Goal: Task Accomplishment & Management: Manage account settings

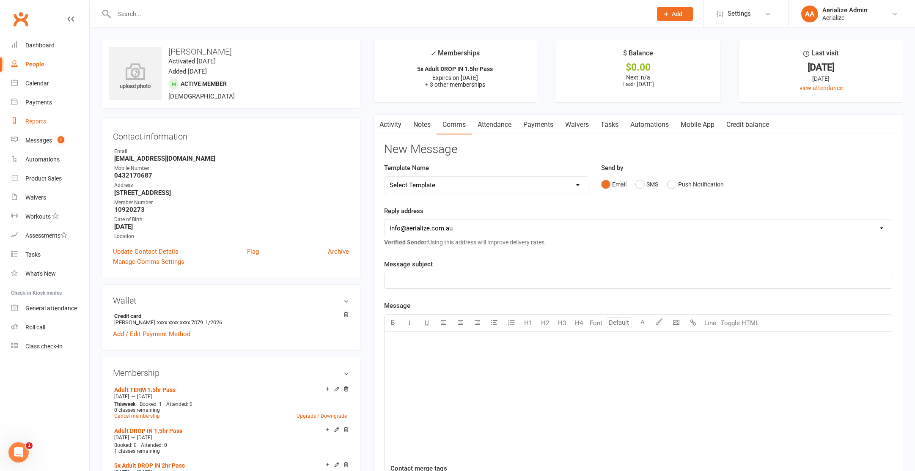
scroll to position [457, 0]
click at [47, 135] on link "Messages 1" at bounding box center [50, 140] width 78 height 19
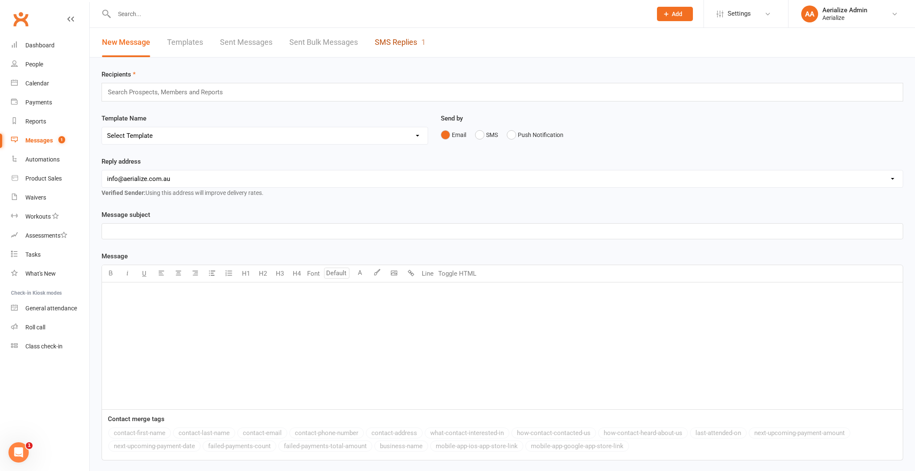
click at [418, 41] on link "SMS Replies 1" at bounding box center [400, 42] width 51 height 29
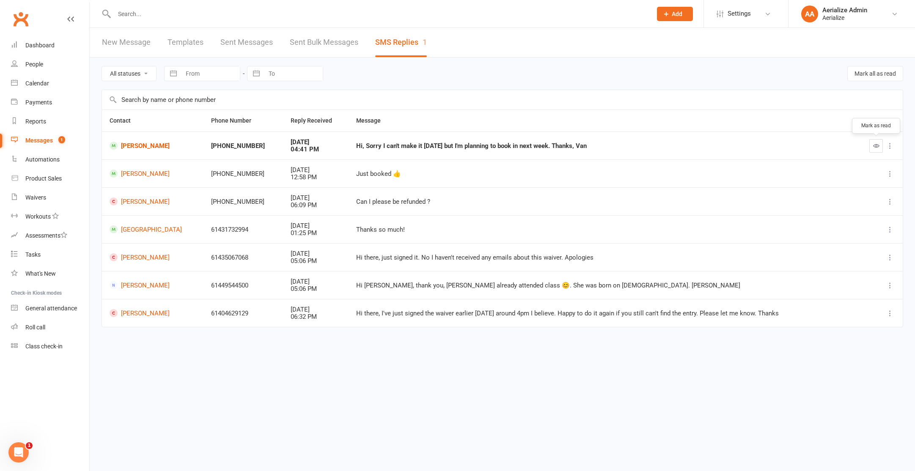
click at [875, 147] on icon "button" at bounding box center [876, 146] width 6 height 6
click at [46, 84] on div "Calendar" at bounding box center [37, 83] width 24 height 7
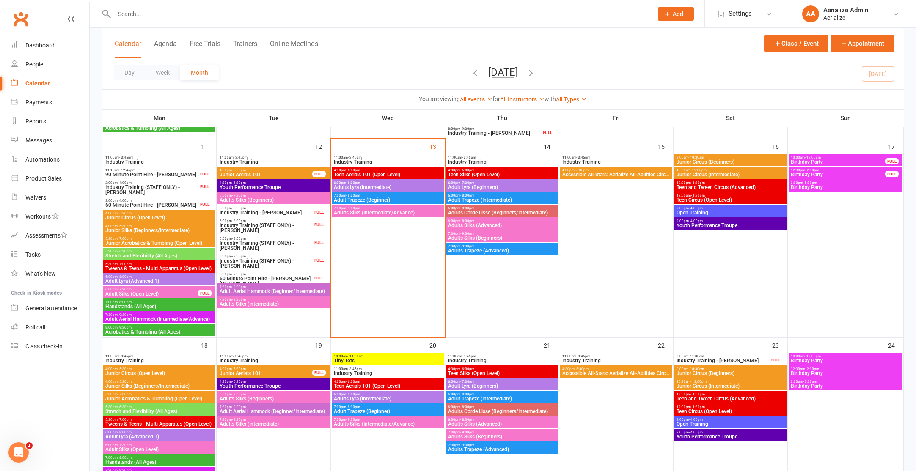
scroll to position [454, 0]
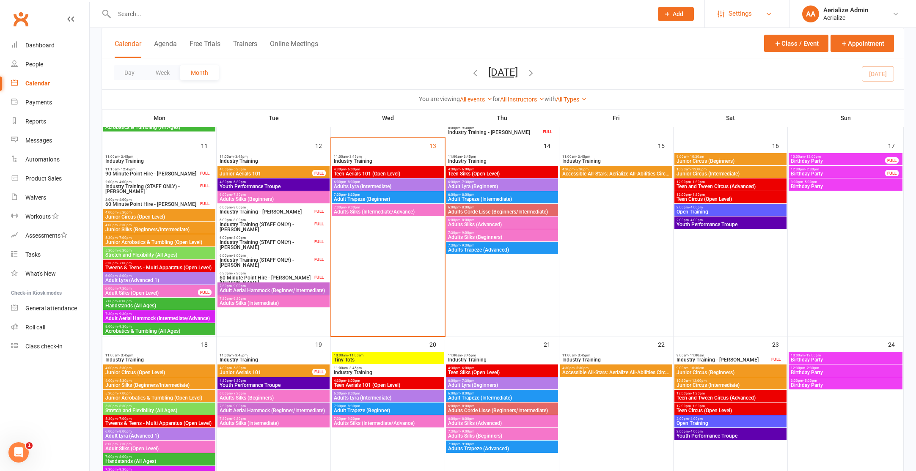
click at [754, 11] on link "Settings" at bounding box center [746, 13] width 59 height 19
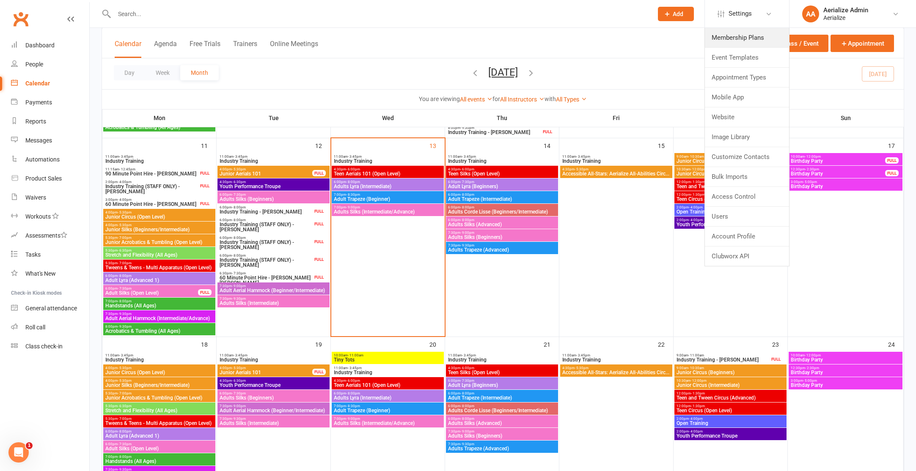
click at [735, 35] on link "Membership Plans" at bounding box center [747, 37] width 84 height 19
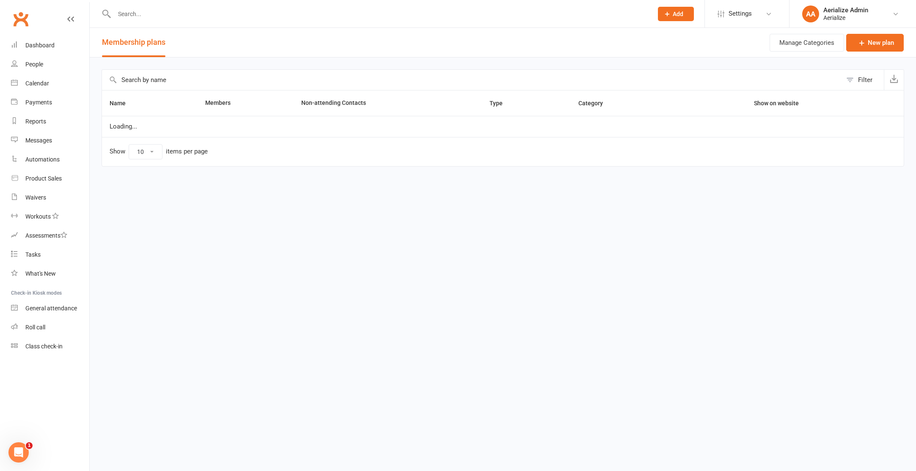
select select "100"
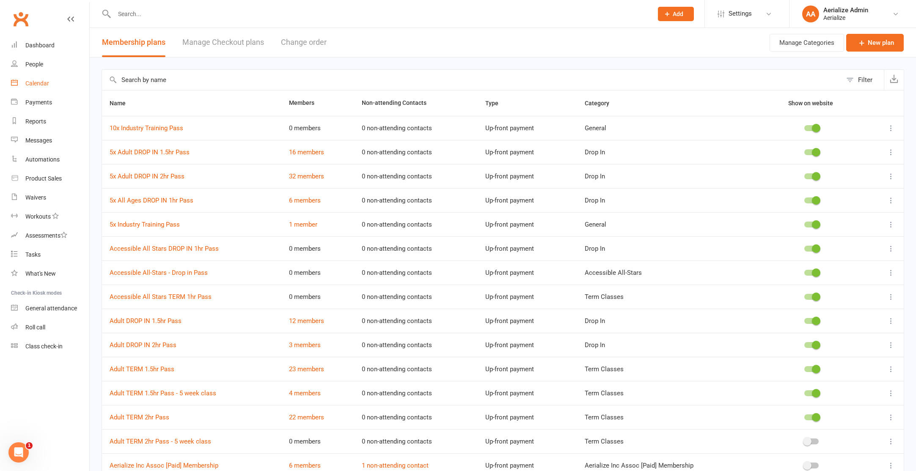
click at [44, 85] on div "Calendar" at bounding box center [37, 83] width 24 height 7
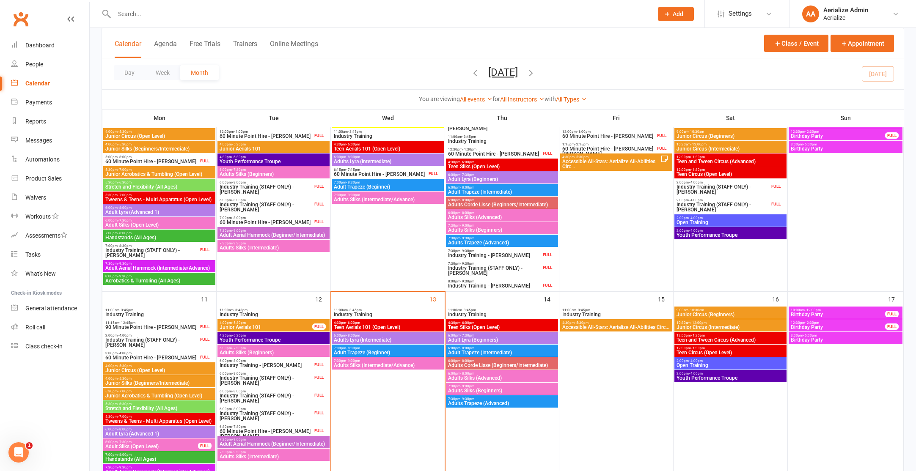
scroll to position [301, 0]
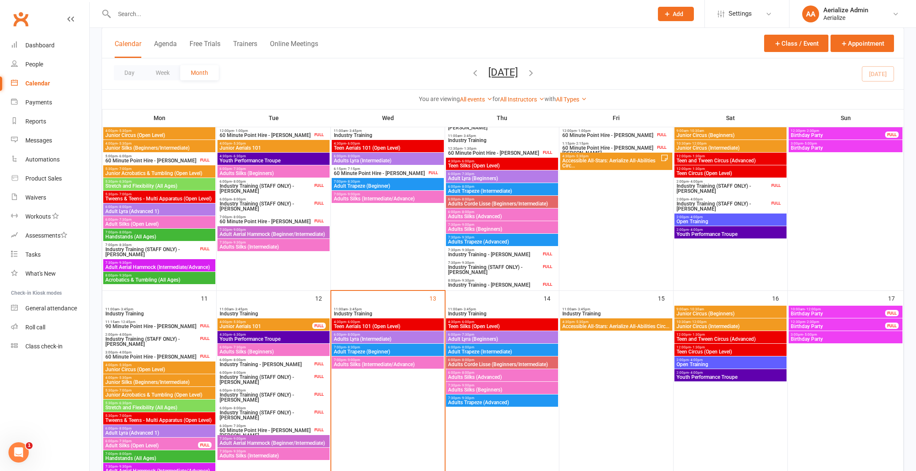
click at [388, 351] on span "Adult Trapeze (Beginner)" at bounding box center [387, 351] width 109 height 5
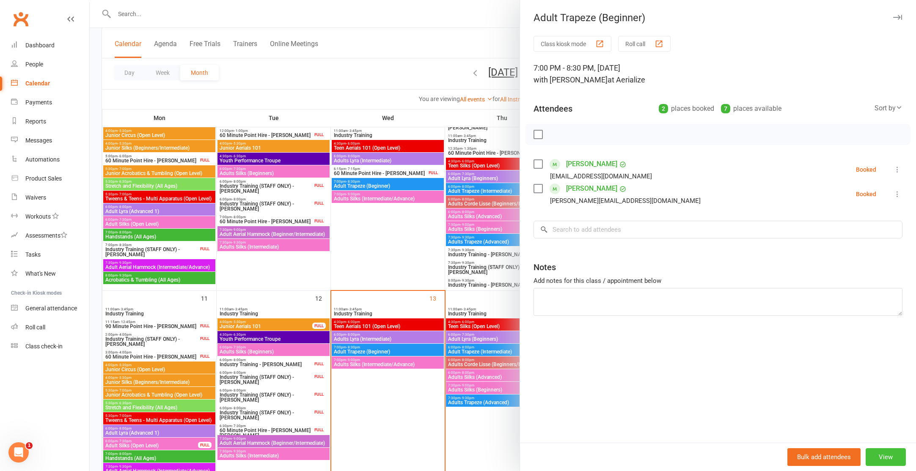
click at [884, 458] on button "View" at bounding box center [885, 457] width 40 height 18
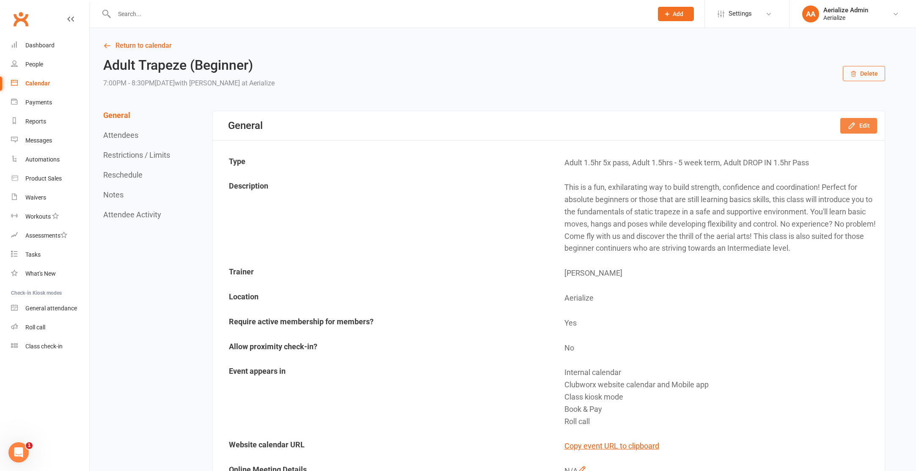
click at [864, 123] on button "Edit" at bounding box center [858, 125] width 37 height 15
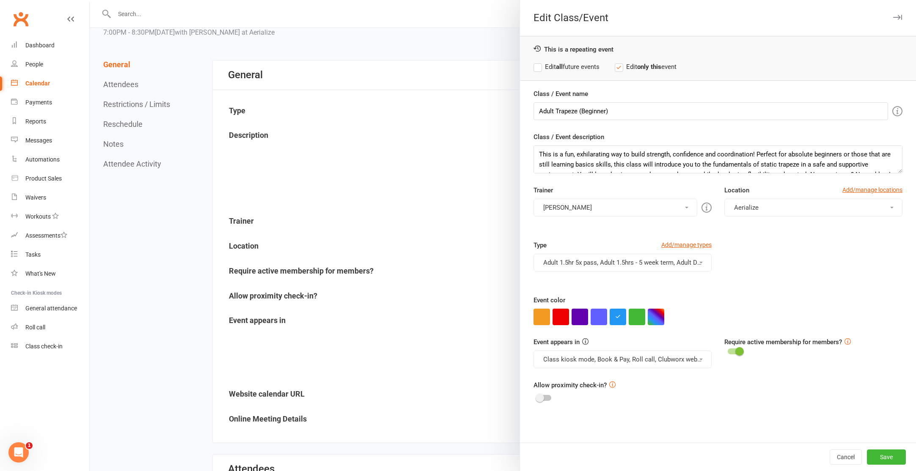
scroll to position [66, 0]
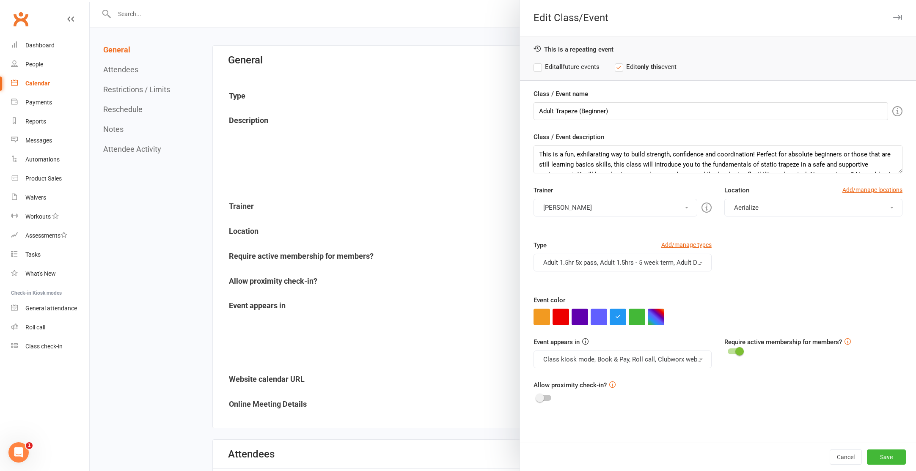
click at [643, 266] on button "Adult 1.5hr 5x pass, Adult 1.5hrs - 5 week term, Adult DROP IN 1.5hr Pass" at bounding box center [622, 263] width 178 height 18
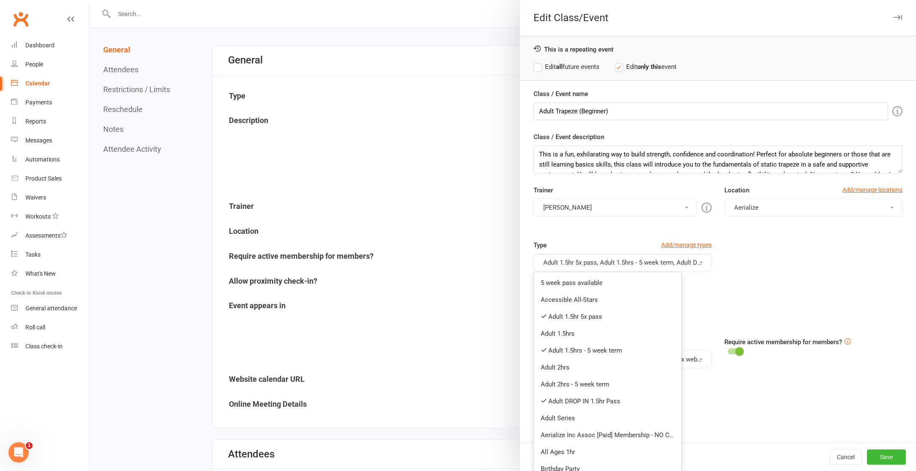
scroll to position [30, 0]
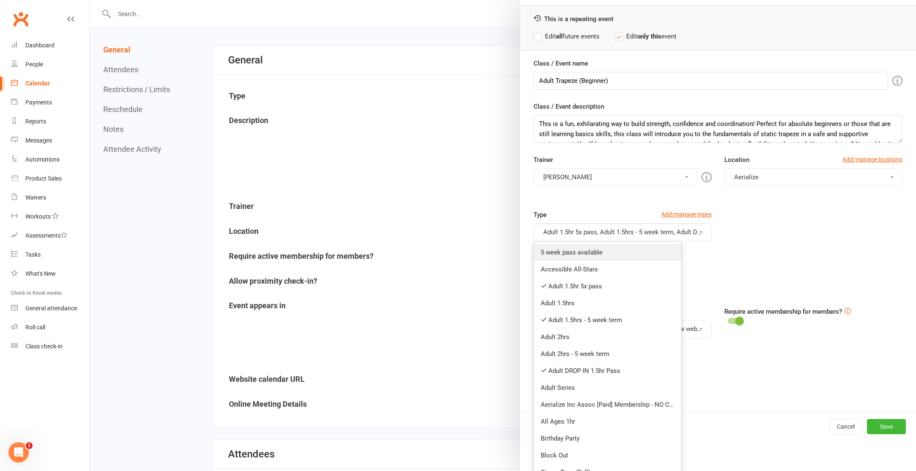
click at [589, 249] on link "5 week pass available" at bounding box center [607, 252] width 147 height 17
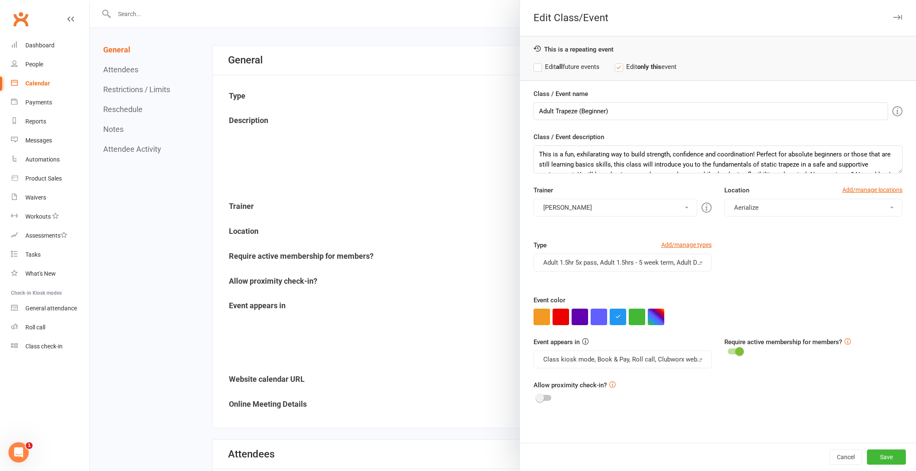
click at [695, 260] on button "Adult 1.5hr 5x pass, Adult 1.5hrs - 5 week term, Adult DROP IN 1.5hr Pass, 5 we…" at bounding box center [622, 263] width 178 height 18
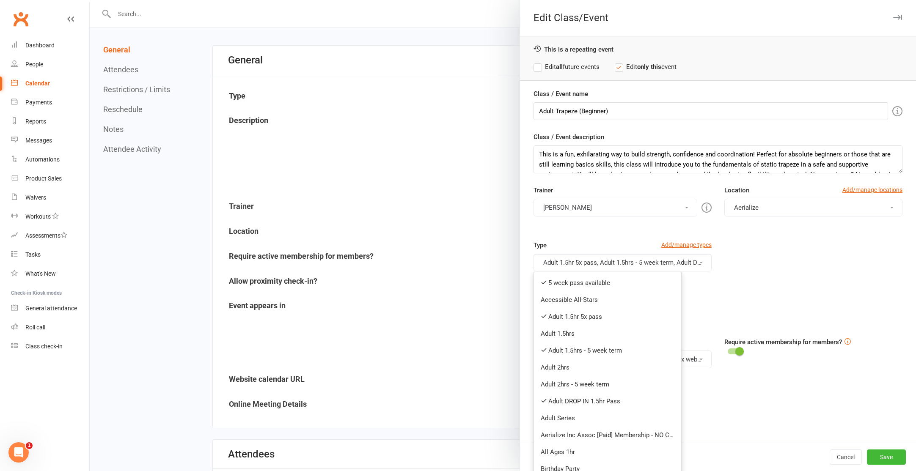
click at [622, 285] on link "5 week pass available" at bounding box center [607, 282] width 147 height 17
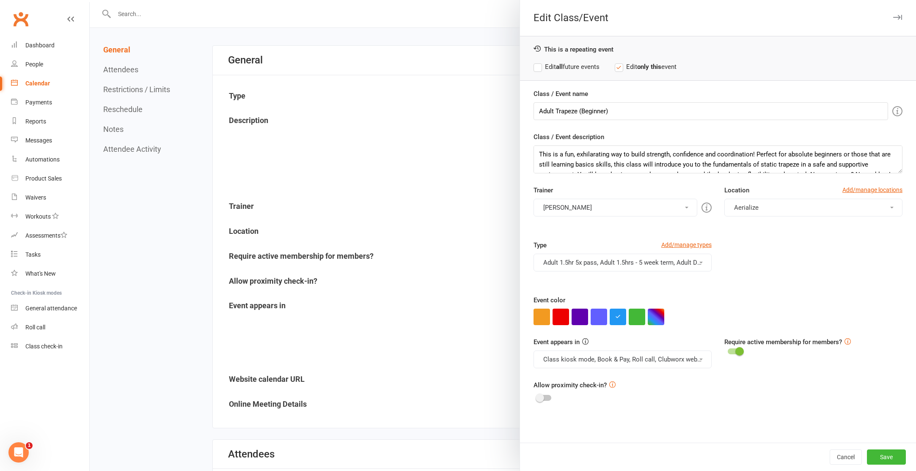
click at [689, 261] on button "Adult 1.5hr 5x pass, Adult 1.5hrs - 5 week term, Adult DROP IN 1.5hr Pass" at bounding box center [622, 263] width 178 height 18
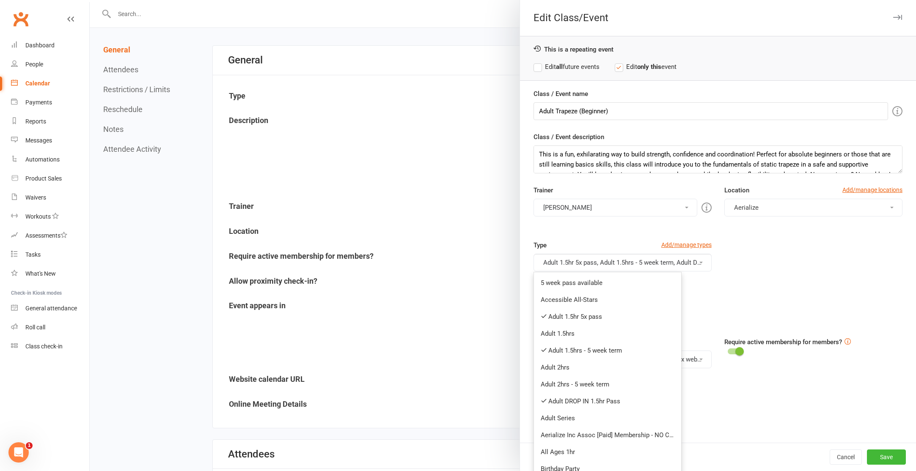
click at [770, 279] on div "Type Add/manage types Adult 1.5hr 5x pass, Adult 1.5hrs - 5 week term, Adult DR…" at bounding box center [717, 267] width 381 height 55
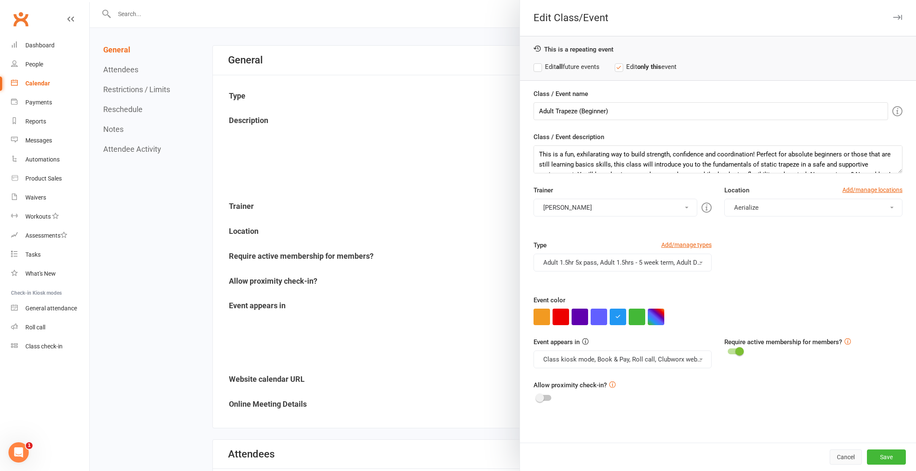
click at [845, 457] on button "Cancel" at bounding box center [845, 457] width 32 height 15
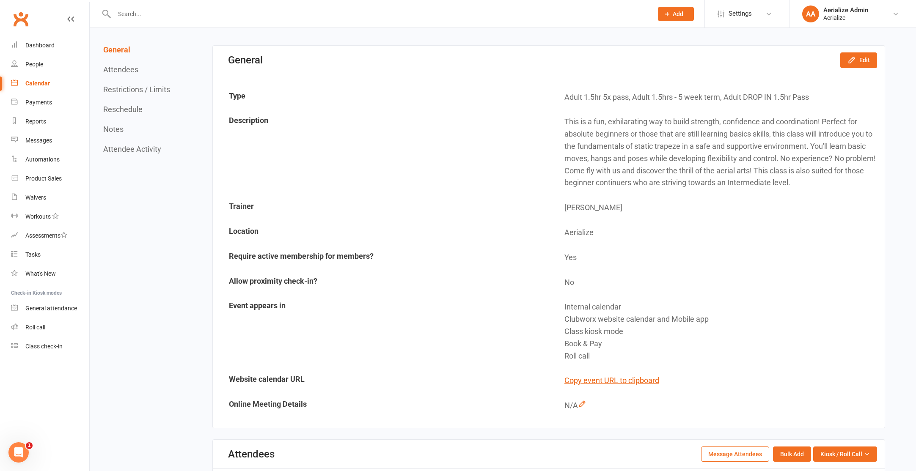
click at [33, 81] on div "Calendar" at bounding box center [37, 83] width 25 height 7
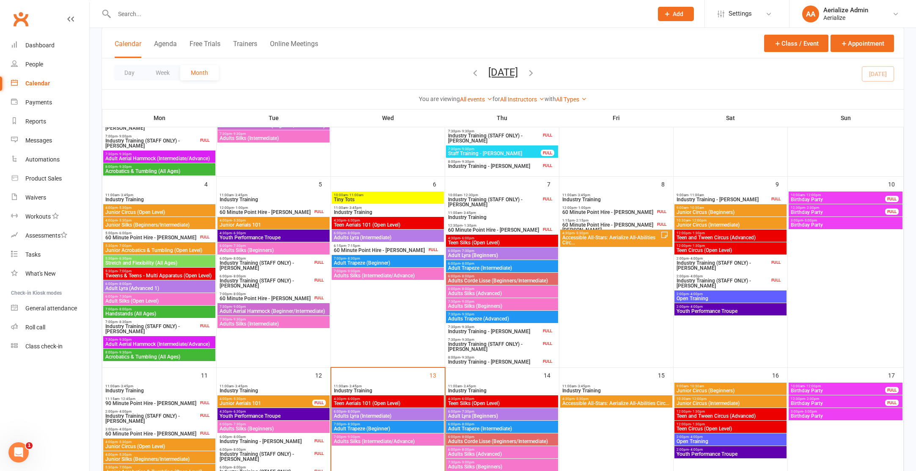
scroll to position [271, 0]
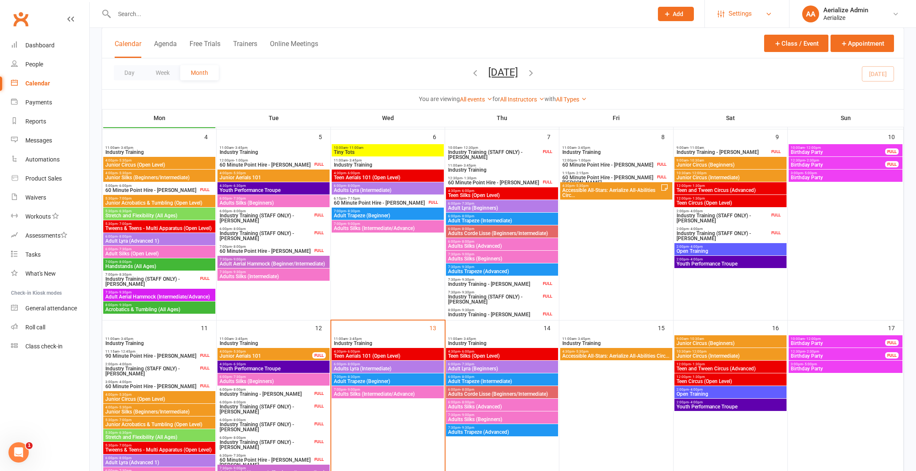
click at [747, 16] on span "Settings" at bounding box center [739, 13] width 23 height 19
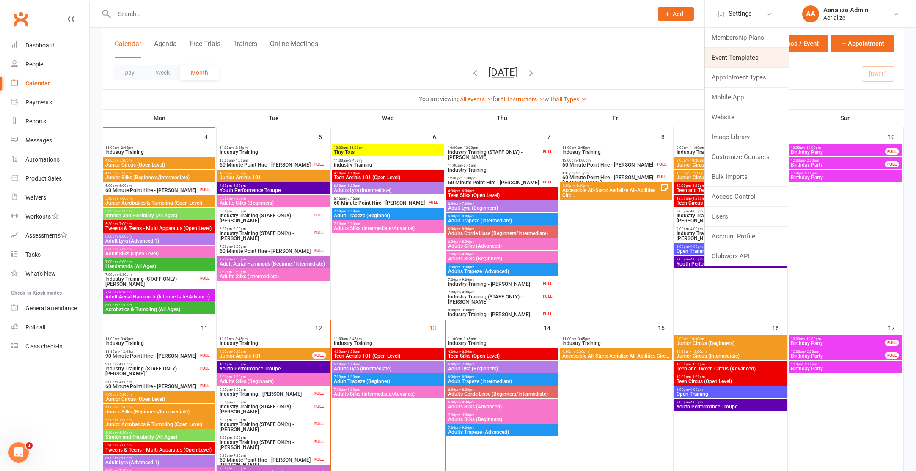
click at [761, 61] on link "Event Templates" at bounding box center [747, 57] width 84 height 19
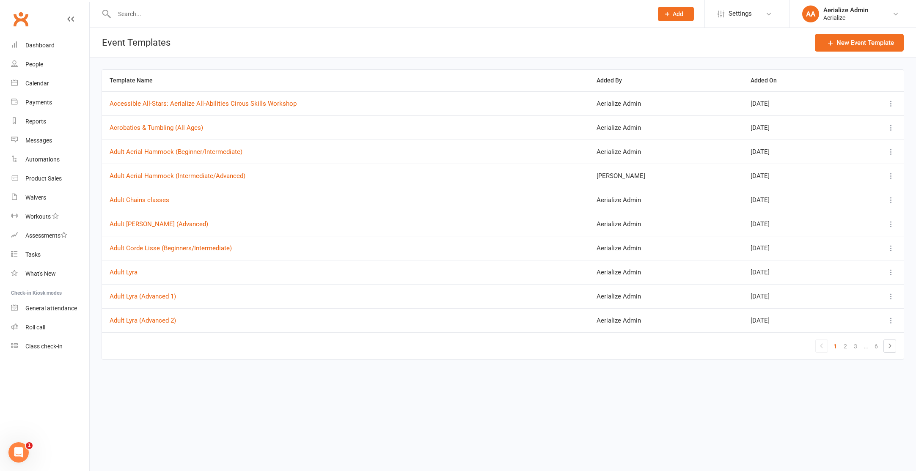
click at [192, 13] on input "text" at bounding box center [379, 14] width 535 height 12
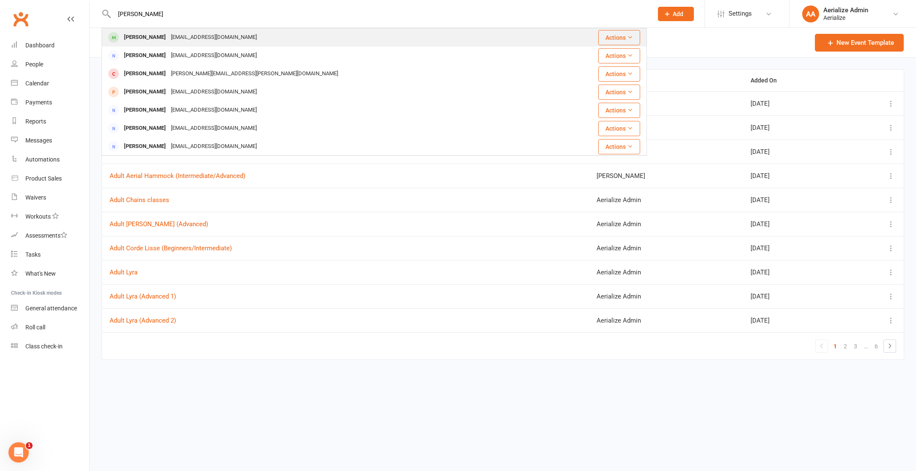
type input "[PERSON_NAME]"
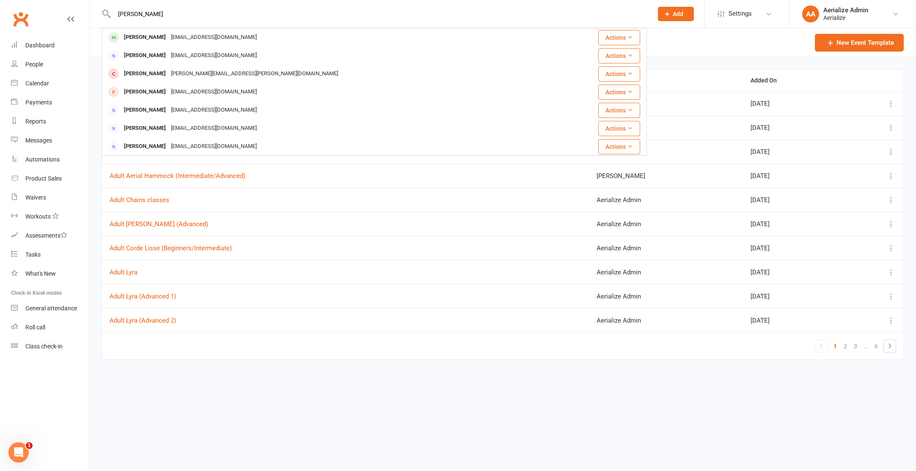
click at [207, 39] on div "[EMAIL_ADDRESS][DOMAIN_NAME]" at bounding box center [213, 37] width 91 height 12
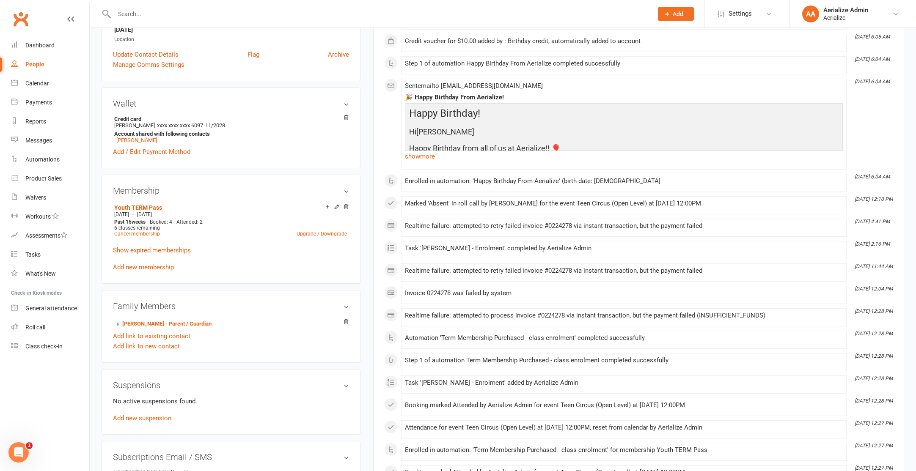
scroll to position [198, 0]
click at [164, 321] on link "[PERSON_NAME] - Parent / Guardian" at bounding box center [162, 323] width 97 height 9
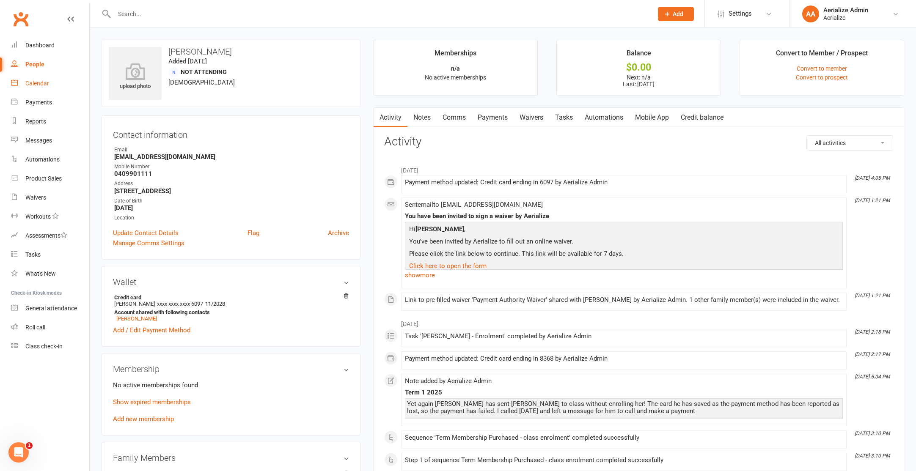
click at [42, 87] on link "Calendar" at bounding box center [50, 83] width 78 height 19
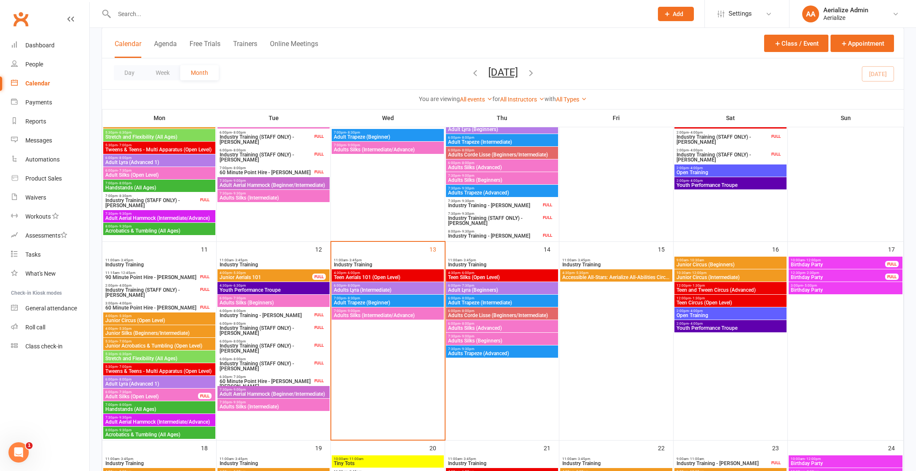
scroll to position [351, 0]
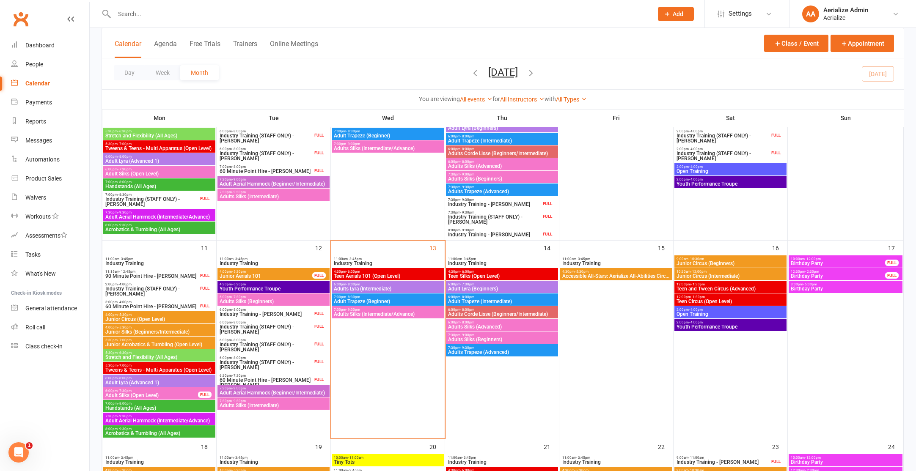
click at [503, 289] on span "Adult Lyra (Beginners)" at bounding box center [501, 288] width 109 height 5
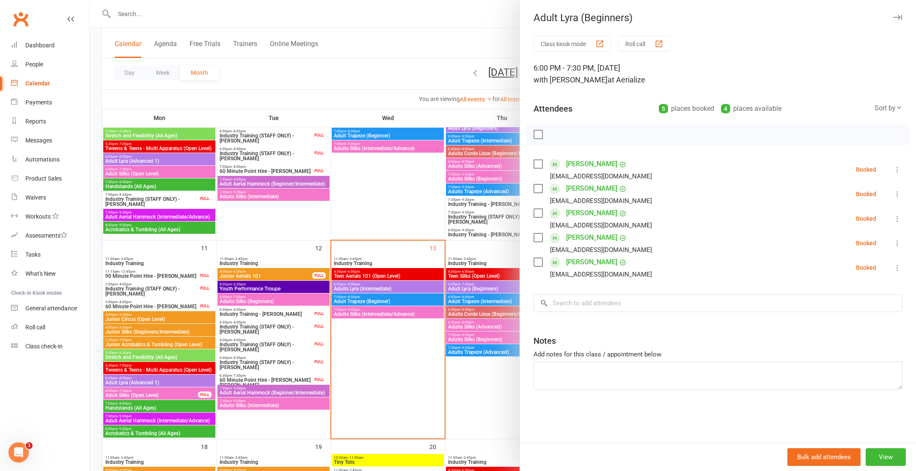
click at [533, 136] on label at bounding box center [537, 134] width 8 height 8
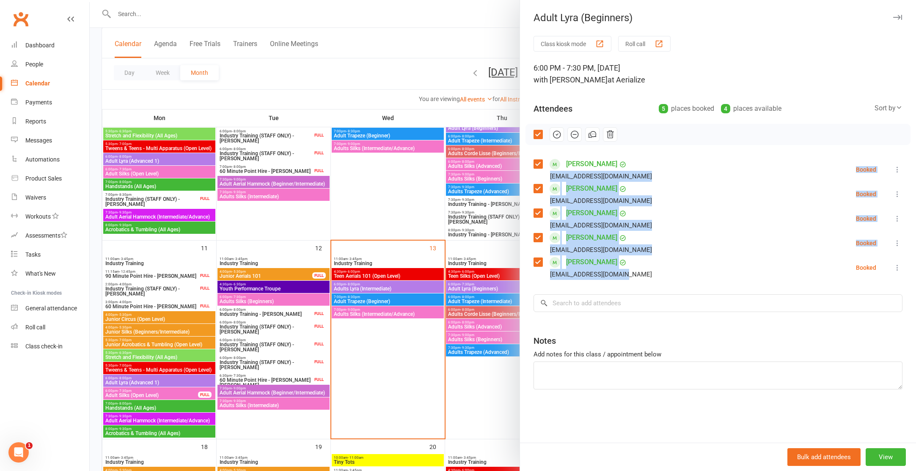
drag, startPoint x: 609, startPoint y: 262, endPoint x: 528, endPoint y: 179, distance: 116.3
click at [529, 176] on div "Class kiosk mode Roll call 6:00 PM - 7:30 PM, [DATE] with [PERSON_NAME] at Aeri…" at bounding box center [718, 239] width 396 height 407
copy ul "[EMAIL_ADDRESS][DOMAIN_NAME] Booked More info Remove Check in Mark absent Send …"
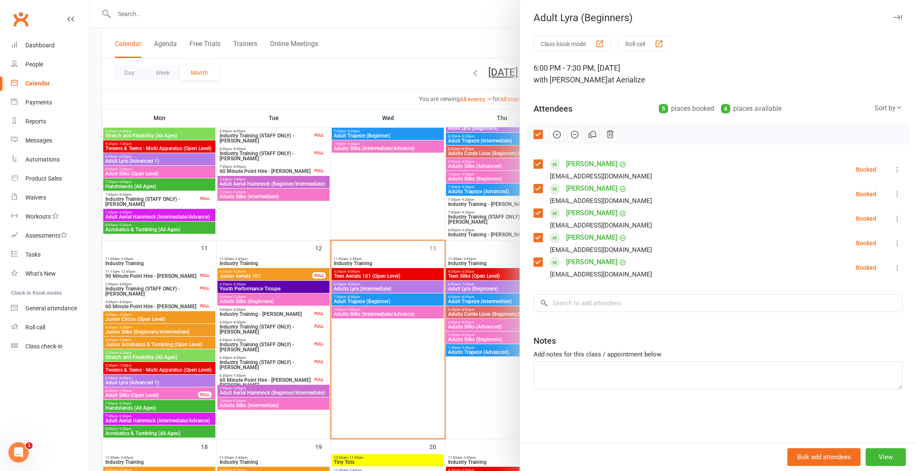
click at [132, 9] on div at bounding box center [503, 235] width 826 height 471
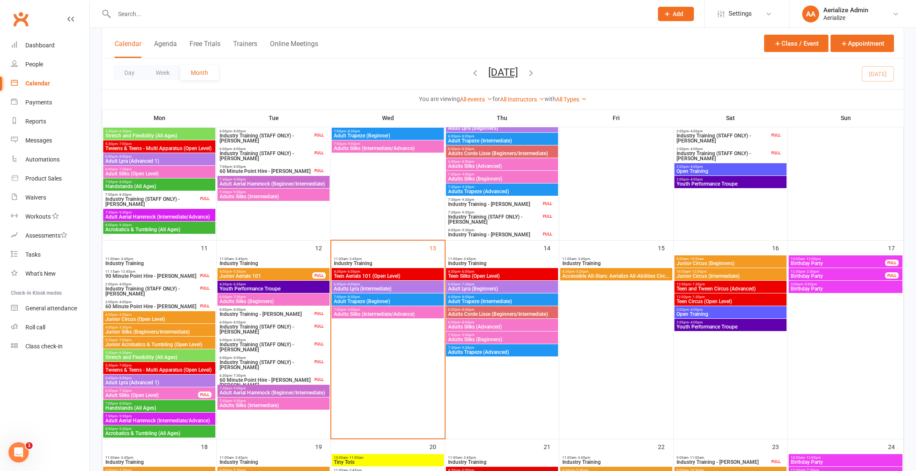
click at [137, 14] on input "text" at bounding box center [379, 14] width 535 height 12
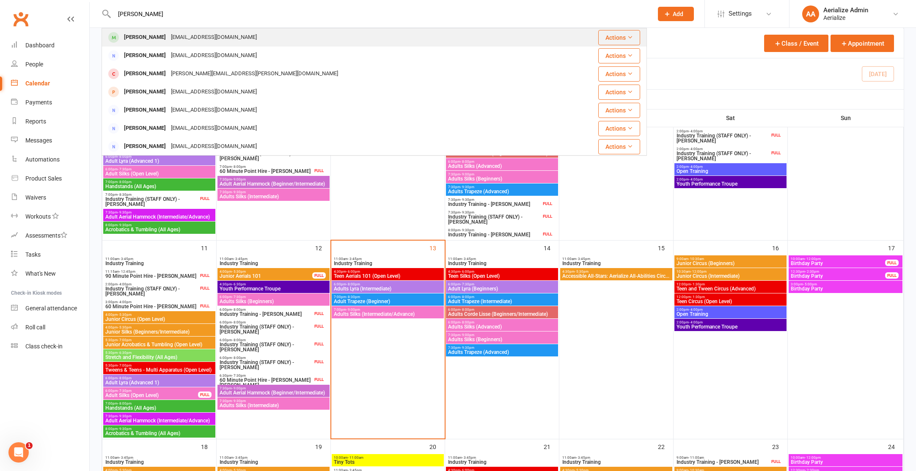
type input "[PERSON_NAME]"
click at [159, 40] on div "[PERSON_NAME]" at bounding box center [144, 37] width 47 height 12
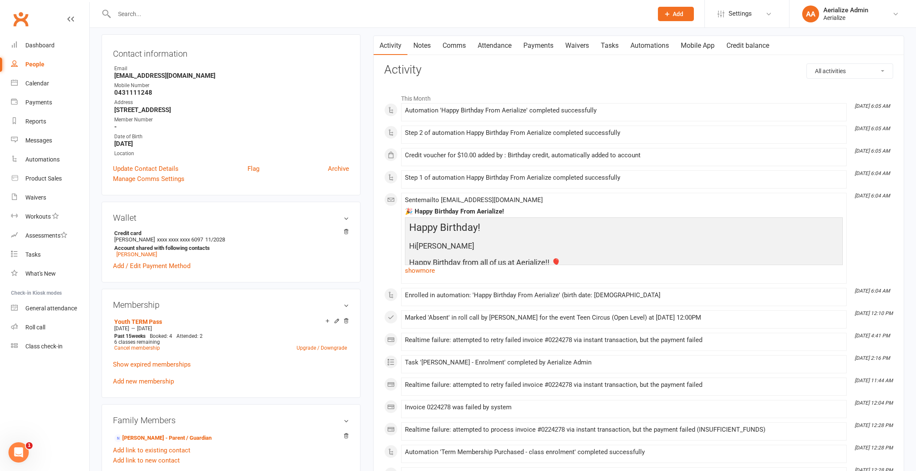
scroll to position [154, 0]
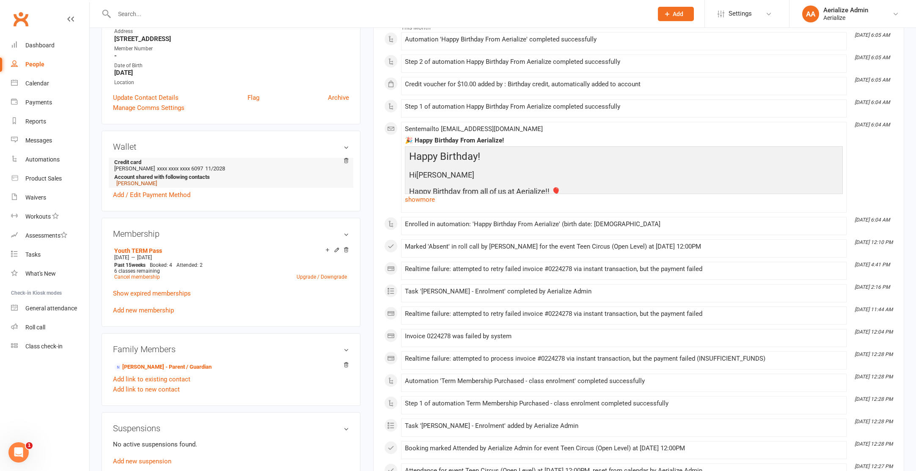
click at [129, 181] on link "[PERSON_NAME]" at bounding box center [136, 183] width 41 height 6
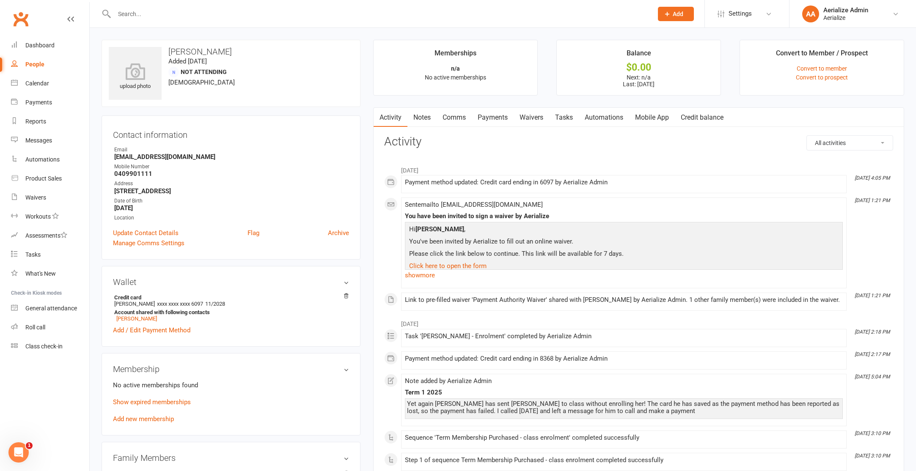
click at [156, 13] on input "text" at bounding box center [379, 14] width 535 height 12
click at [40, 84] on div "Calendar" at bounding box center [37, 83] width 24 height 7
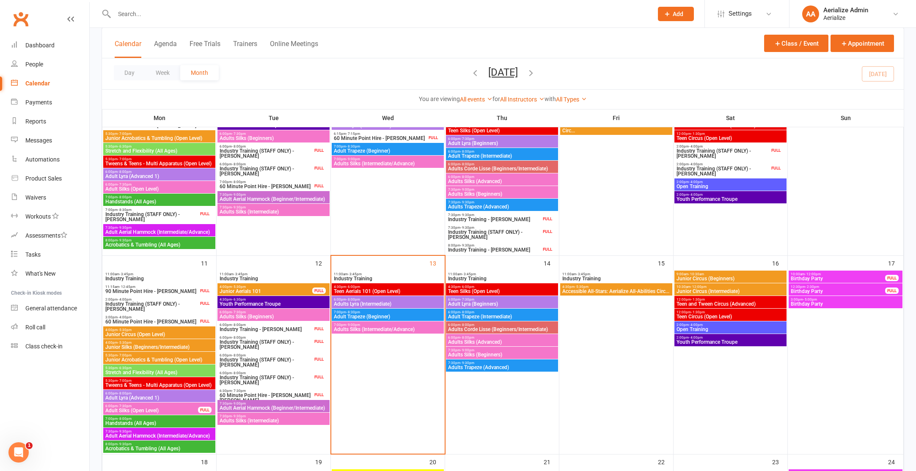
scroll to position [396, 0]
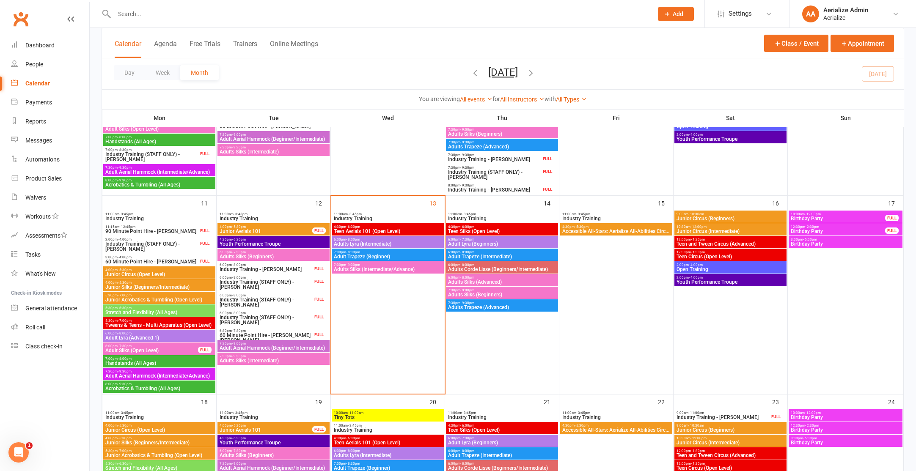
click at [493, 228] on span "4:30pm - 6:00pm" at bounding box center [501, 227] width 109 height 4
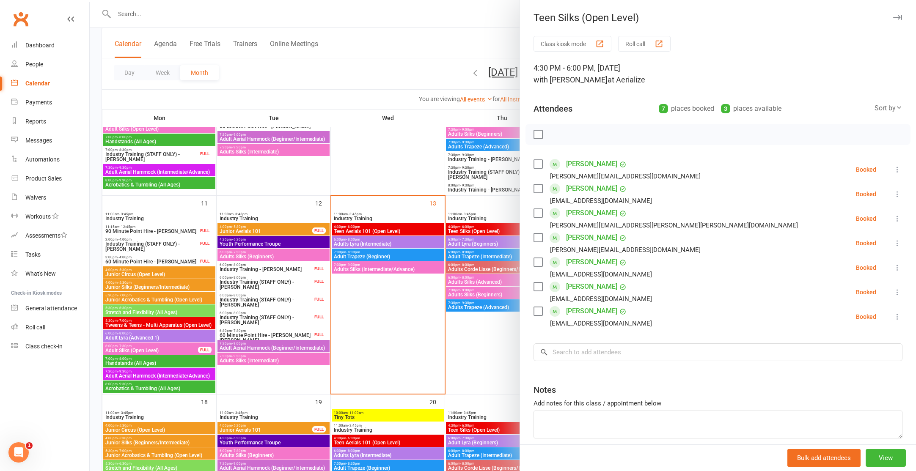
click at [479, 244] on div at bounding box center [503, 235] width 826 height 471
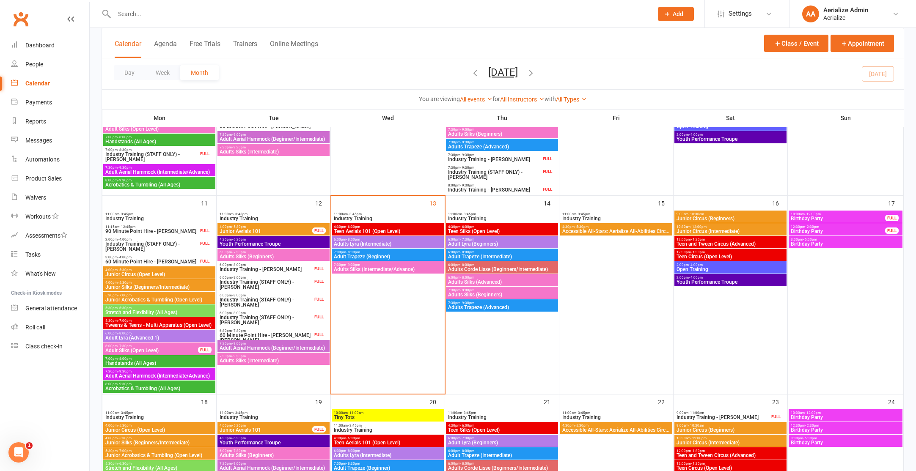
click at [479, 244] on span "Adult Lyra (Beginners)" at bounding box center [501, 243] width 109 height 5
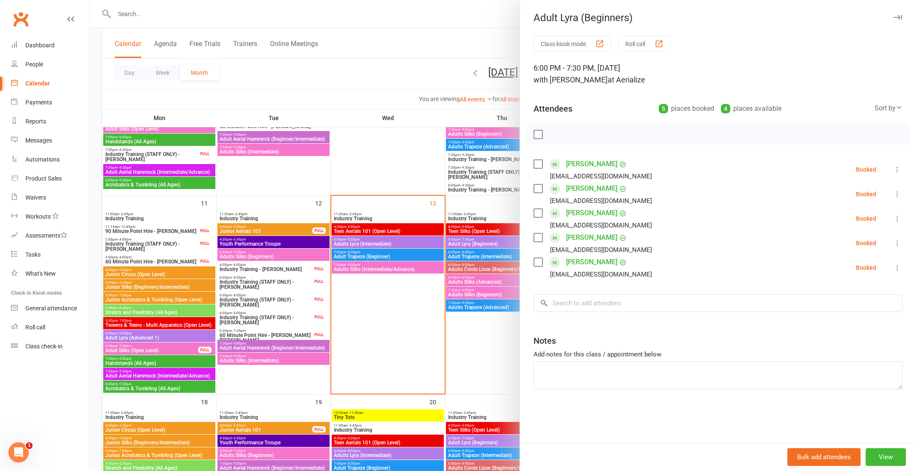
click at [481, 255] on div at bounding box center [503, 235] width 826 height 471
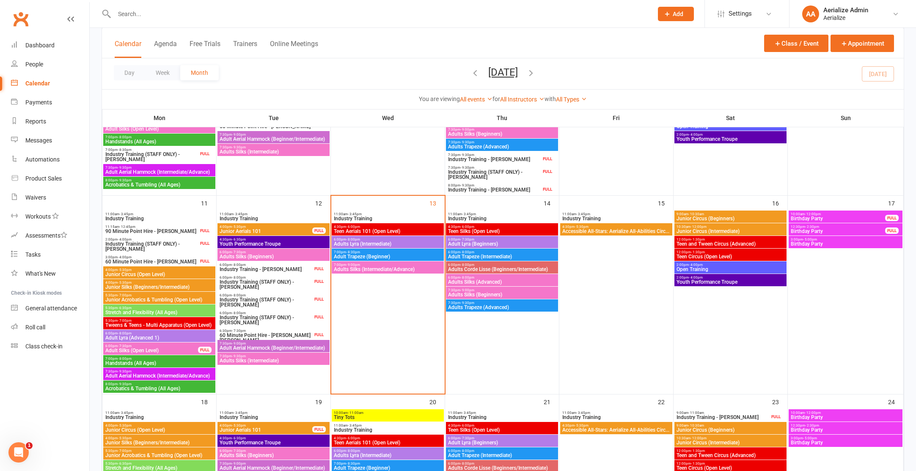
click at [481, 255] on span "Adult Trapeze (Intermediate)" at bounding box center [501, 256] width 109 height 5
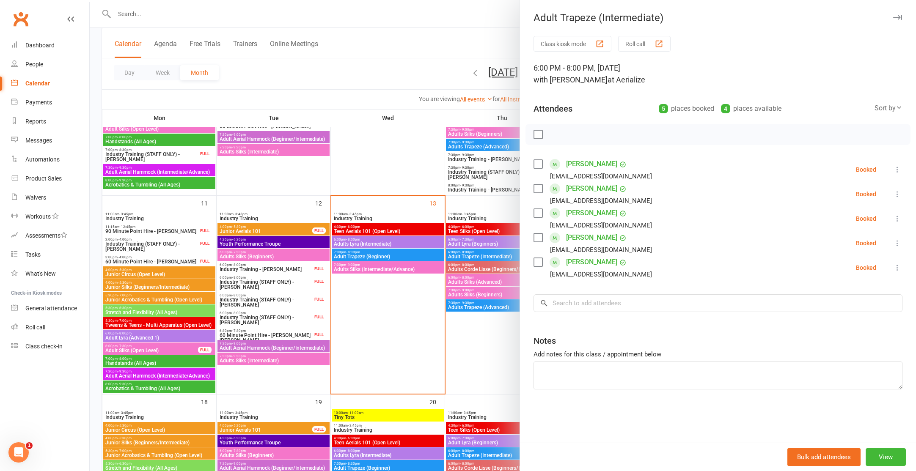
click at [482, 266] on div at bounding box center [503, 235] width 826 height 471
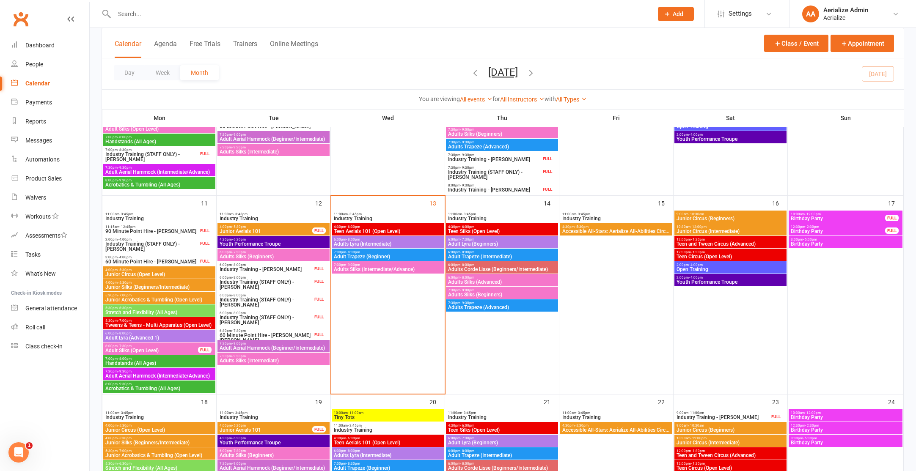
click at [487, 267] on span "Adults Corde Lisse (Beginners/Intermediate)" at bounding box center [501, 269] width 109 height 5
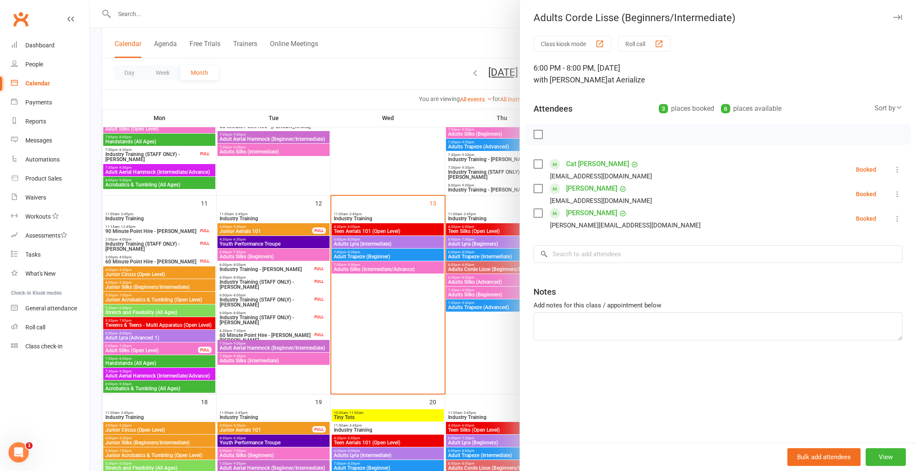
click at [486, 279] on div at bounding box center [503, 235] width 826 height 471
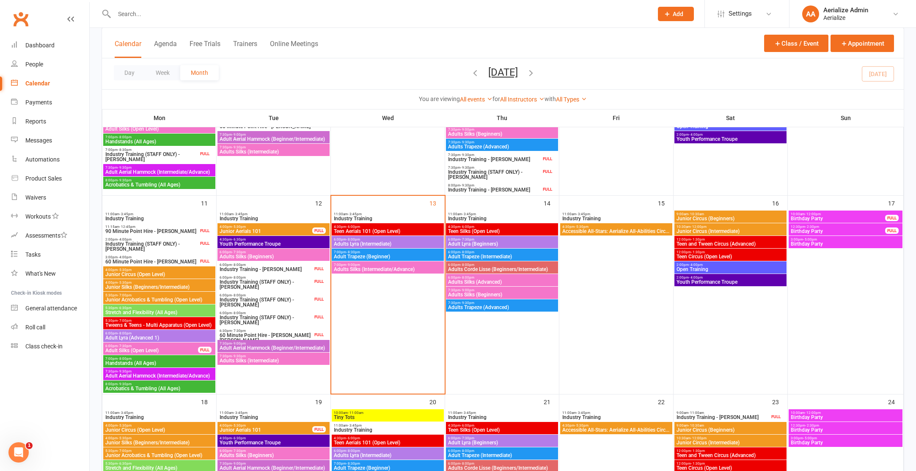
click at [486, 280] on span "Adults Silks (Advanced)" at bounding box center [501, 282] width 109 height 5
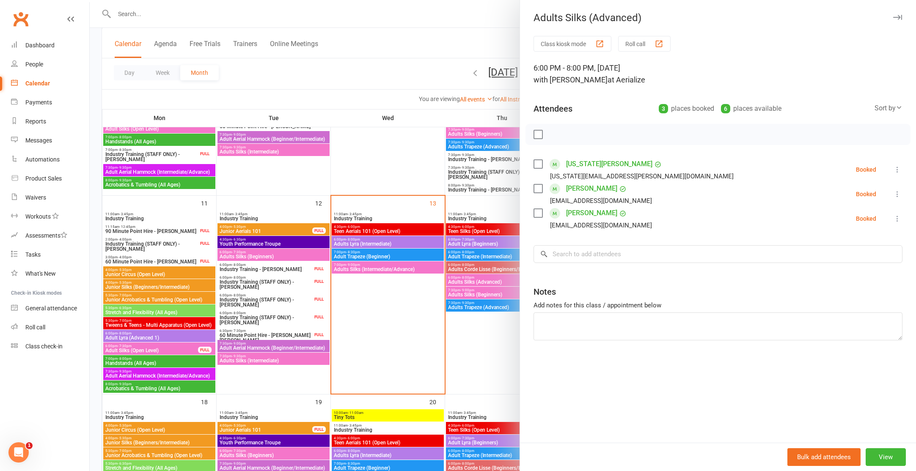
click at [491, 291] on div at bounding box center [503, 235] width 826 height 471
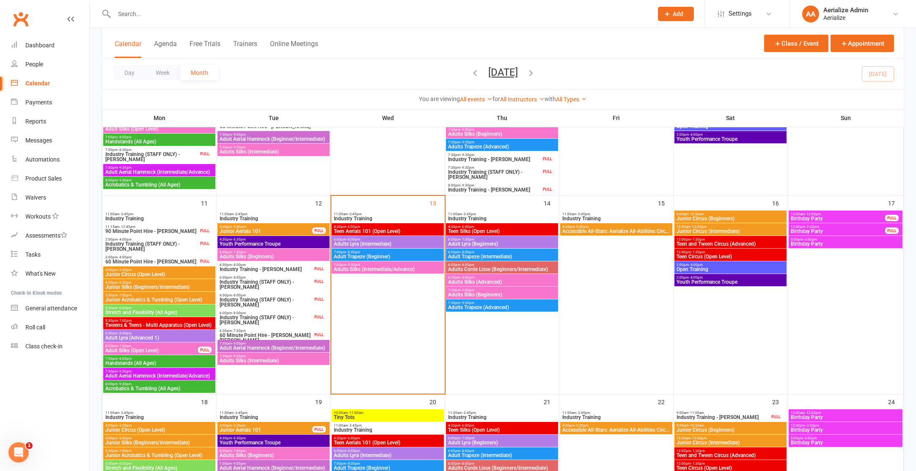
click at [495, 297] on div "7:30pm - 9:00pm Adults Silks (Beginners)" at bounding box center [502, 293] width 112 height 12
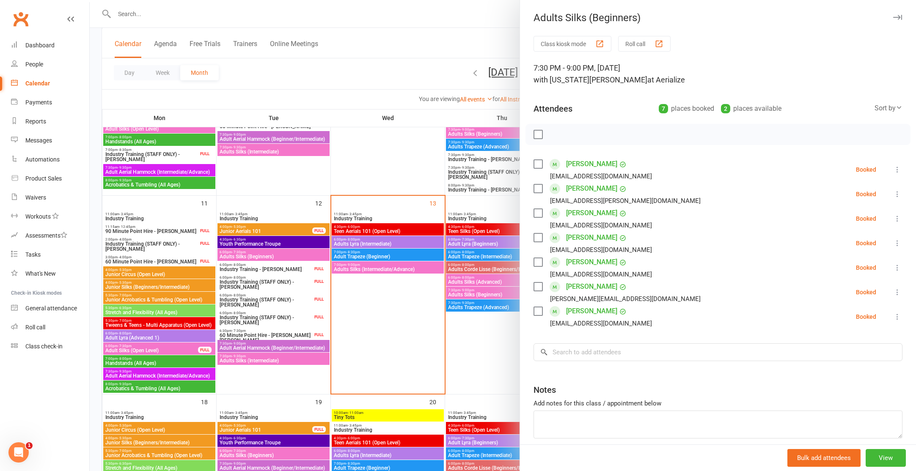
click at [494, 304] on div at bounding box center [503, 235] width 826 height 471
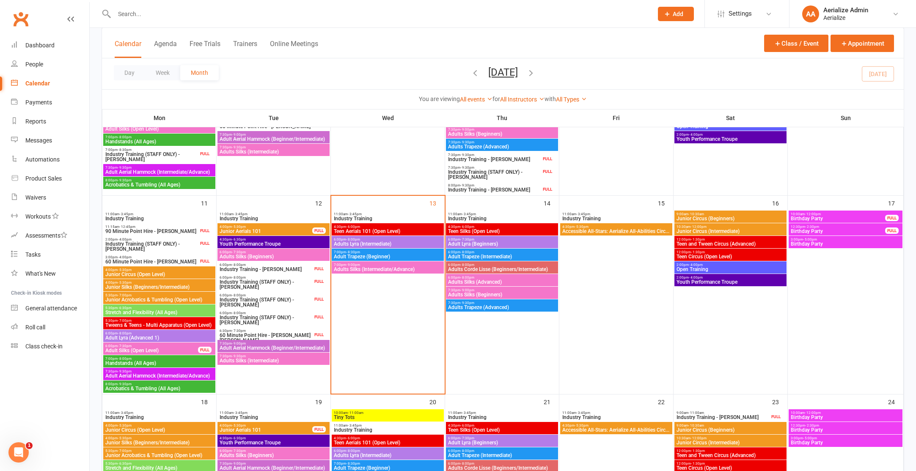
click at [495, 307] on span "Adults Trapeze (Advanced)" at bounding box center [501, 307] width 109 height 5
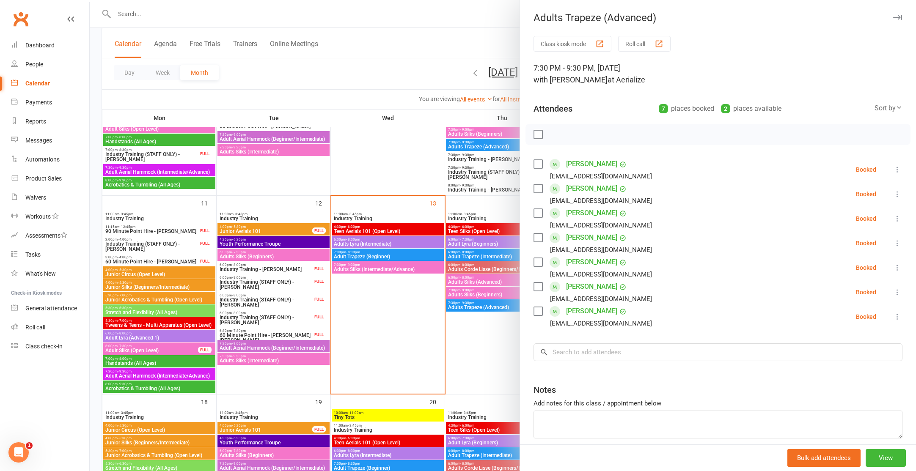
click at [490, 326] on div at bounding box center [503, 235] width 826 height 471
